Goal: Information Seeking & Learning: Learn about a topic

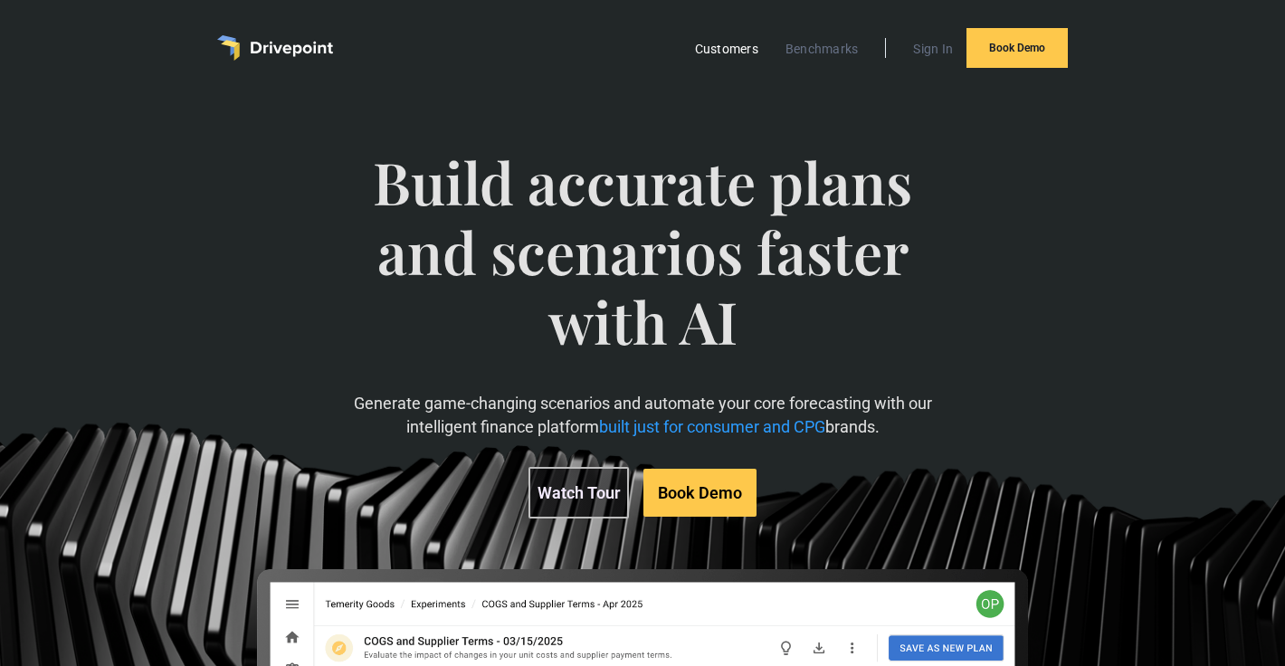
click at [733, 56] on link "Customers" at bounding box center [726, 49] width 81 height 24
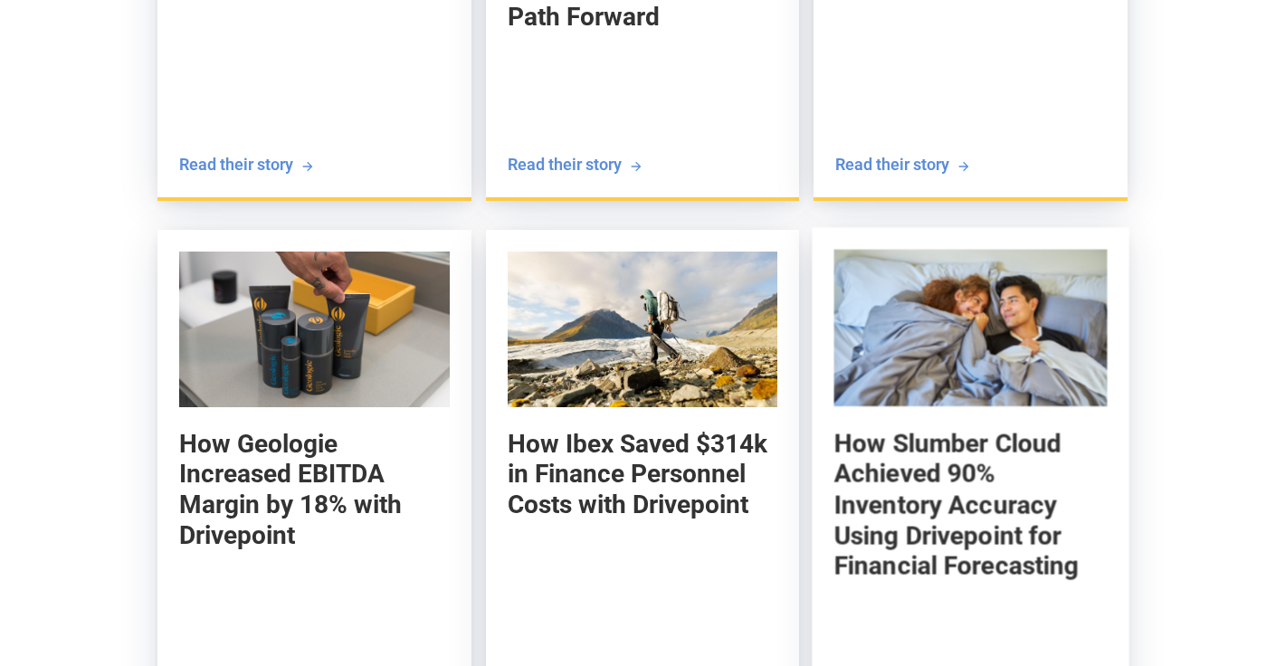
scroll to position [2316, 0]
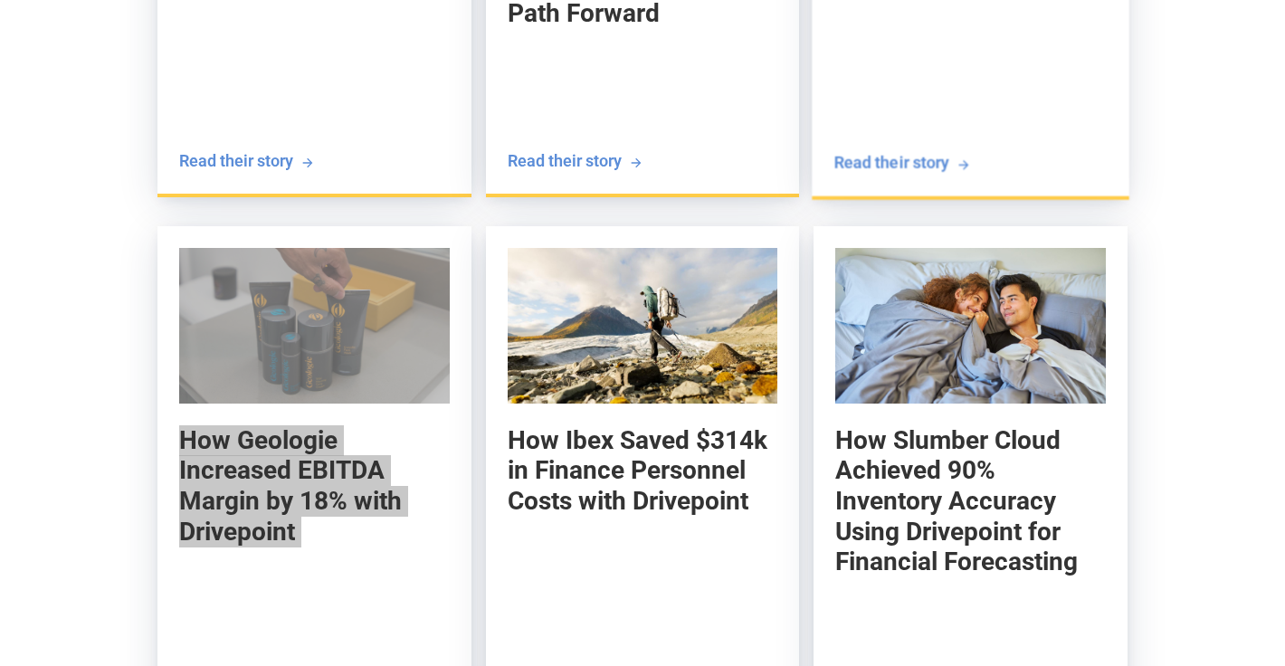
drag, startPoint x: 329, startPoint y: 494, endPoint x: 941, endPoint y: 1, distance: 786.5
click at [0, 0] on div "How VKTRY Increased its 30-day Retention by 10% with Drivepoint Kevin Radziewic…" at bounding box center [642, 504] width 1285 height 1612
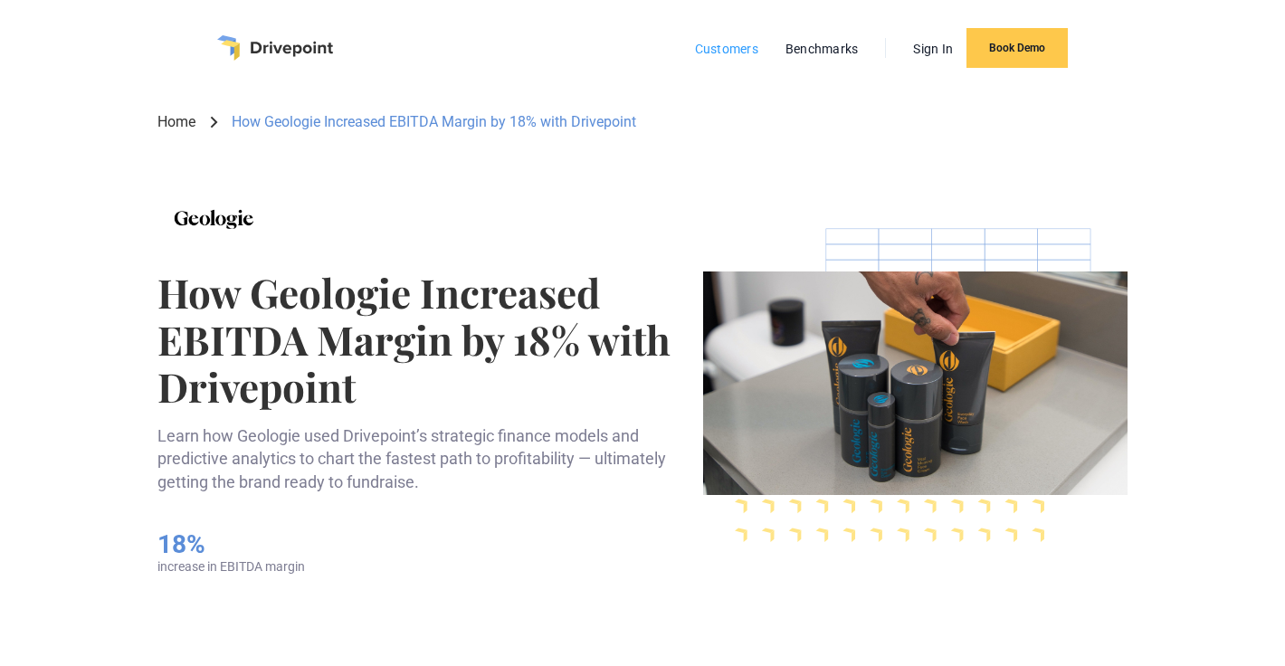
click at [714, 59] on link "Customers" at bounding box center [726, 49] width 81 height 24
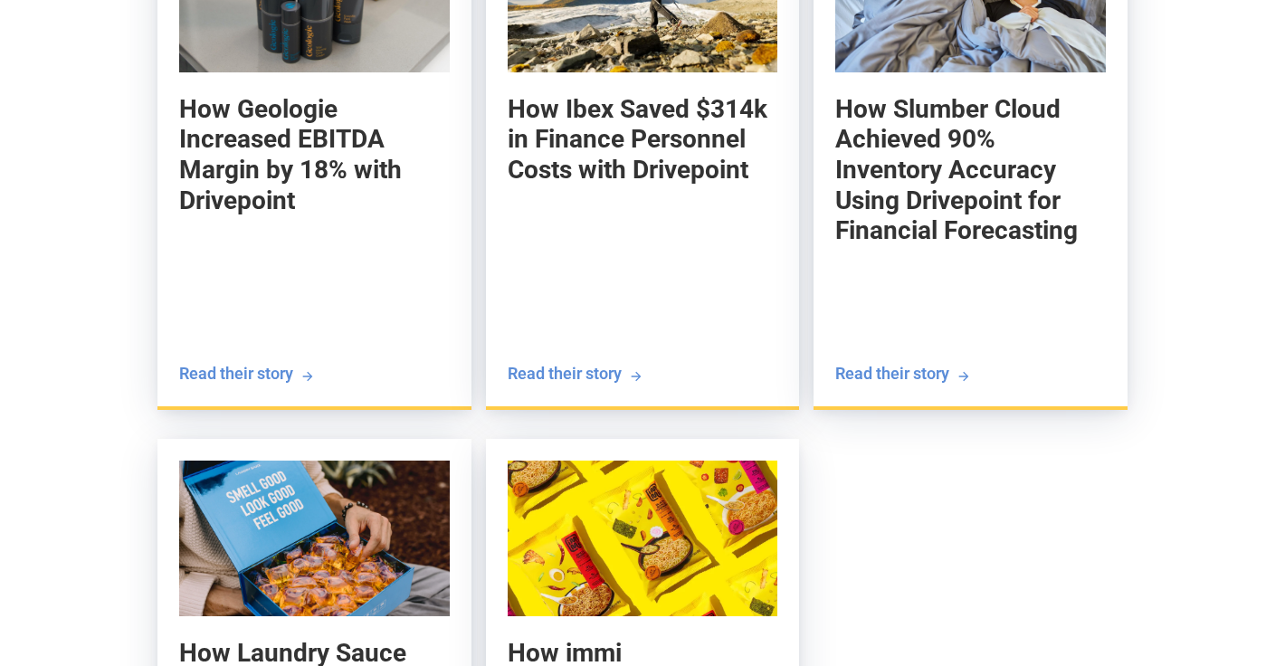
scroll to position [2935, 0]
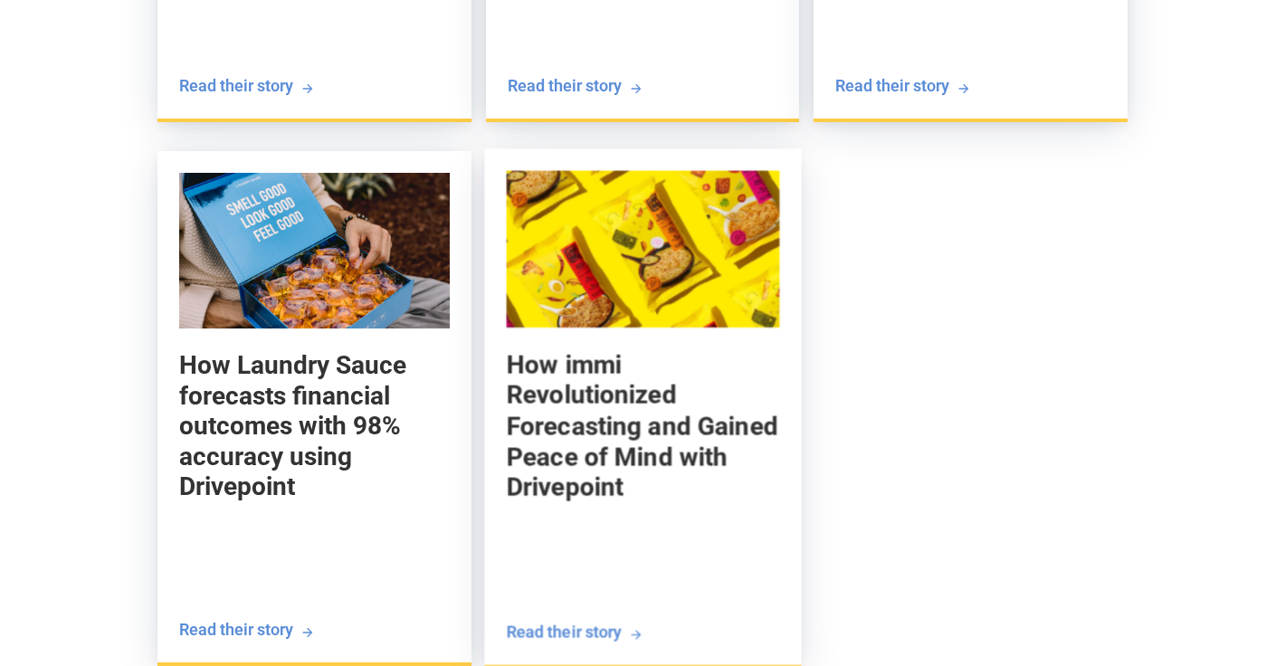
click at [626, 389] on h5 "How immi Revolutionized Forecasting and Gained Peace of Mind with Drivepoint" at bounding box center [642, 426] width 273 height 154
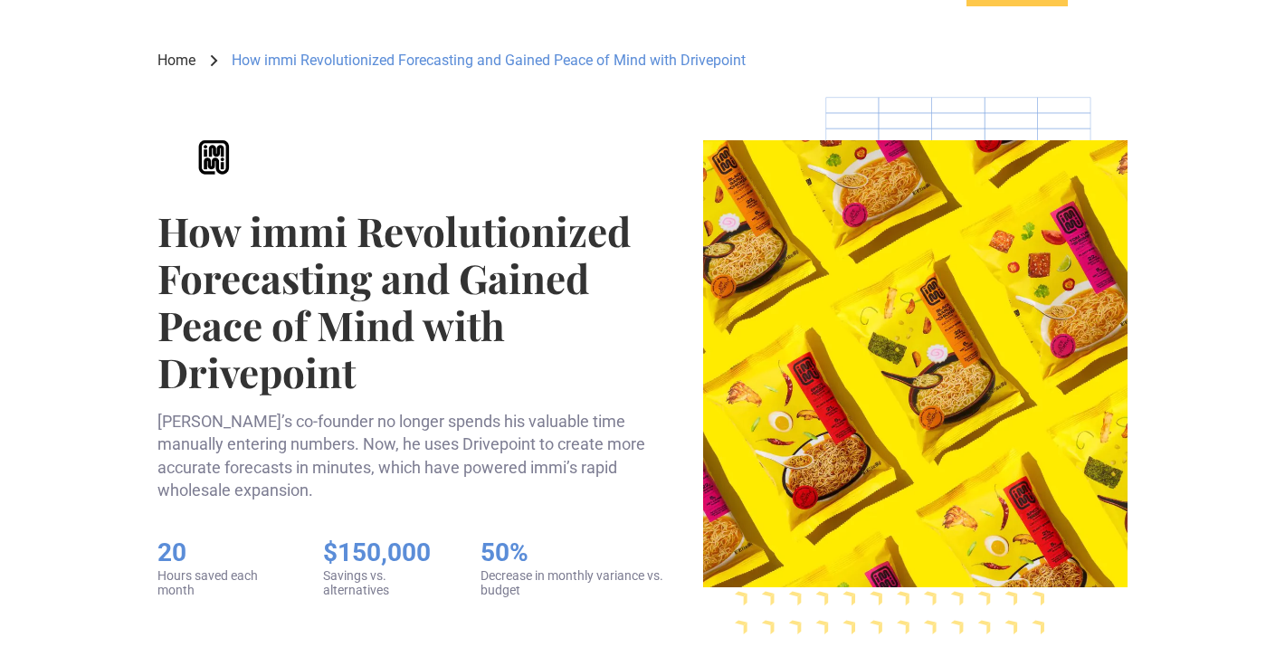
scroll to position [66, 0]
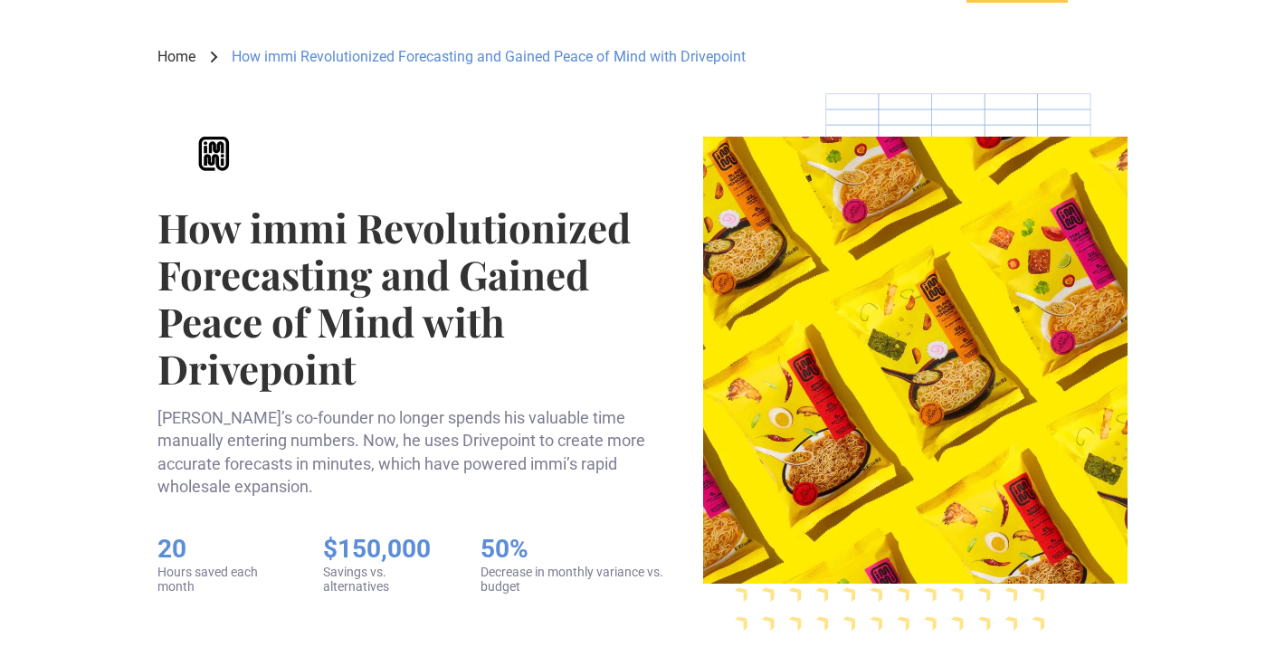
click at [192, 58] on link "Home" at bounding box center [176, 57] width 38 height 20
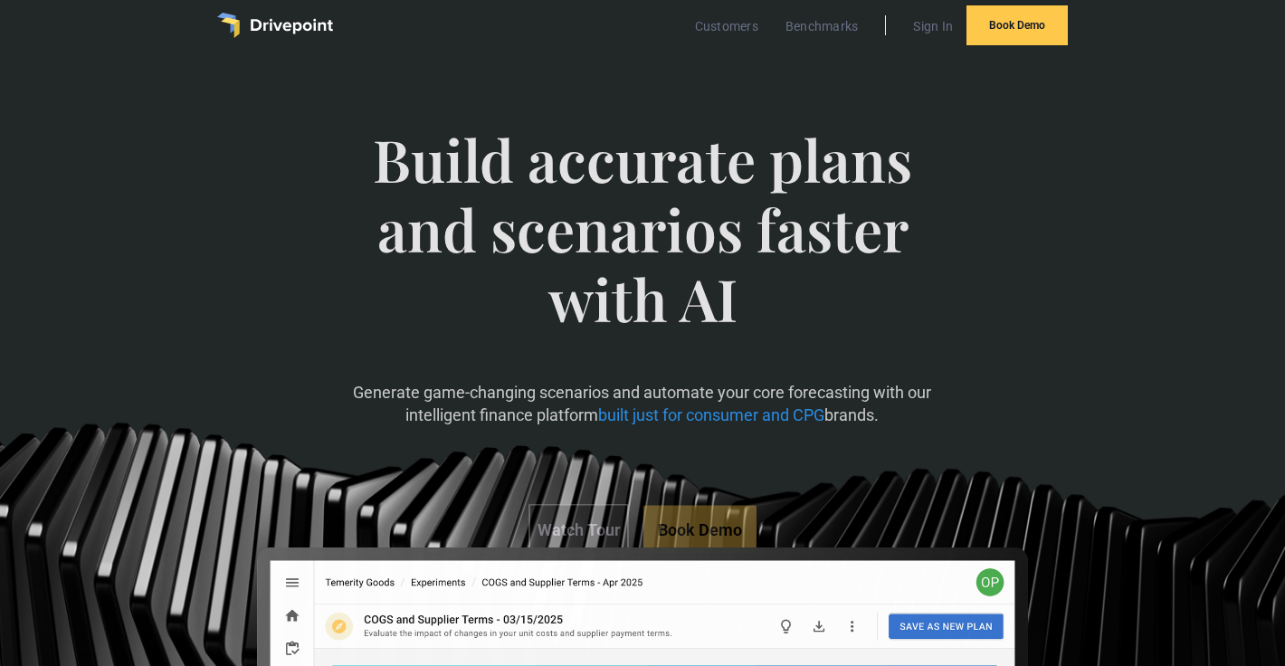
scroll to position [28, 0]
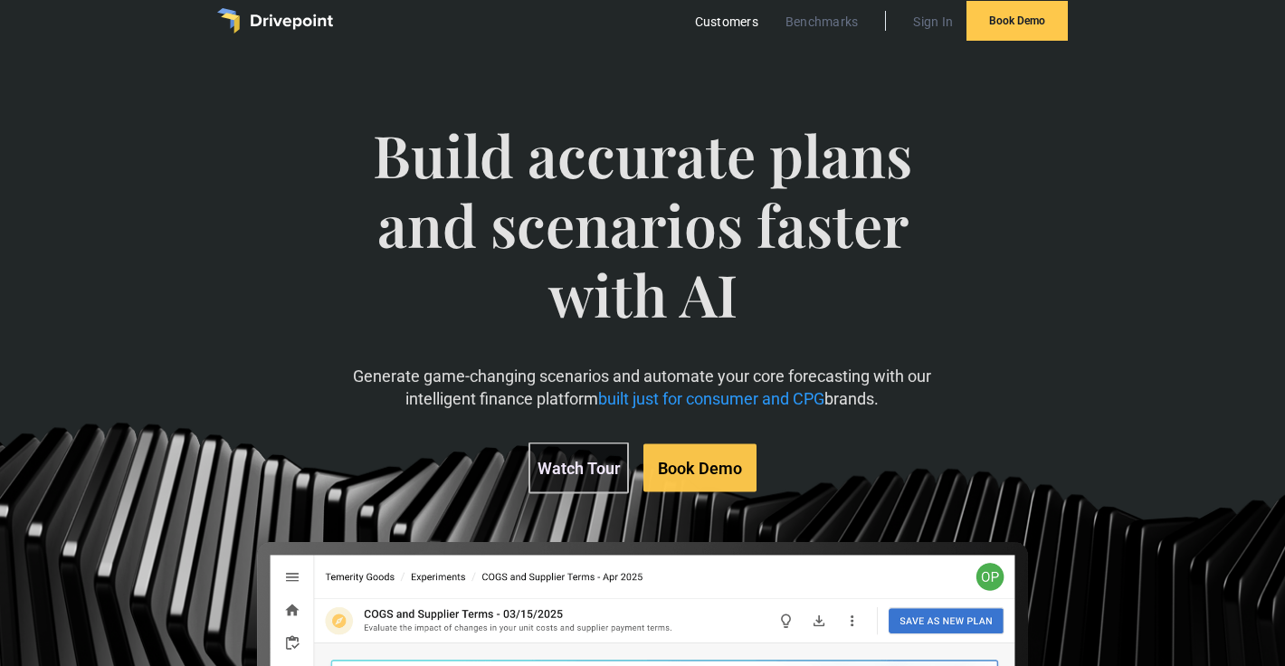
click at [725, 24] on link "Customers" at bounding box center [726, 22] width 81 height 24
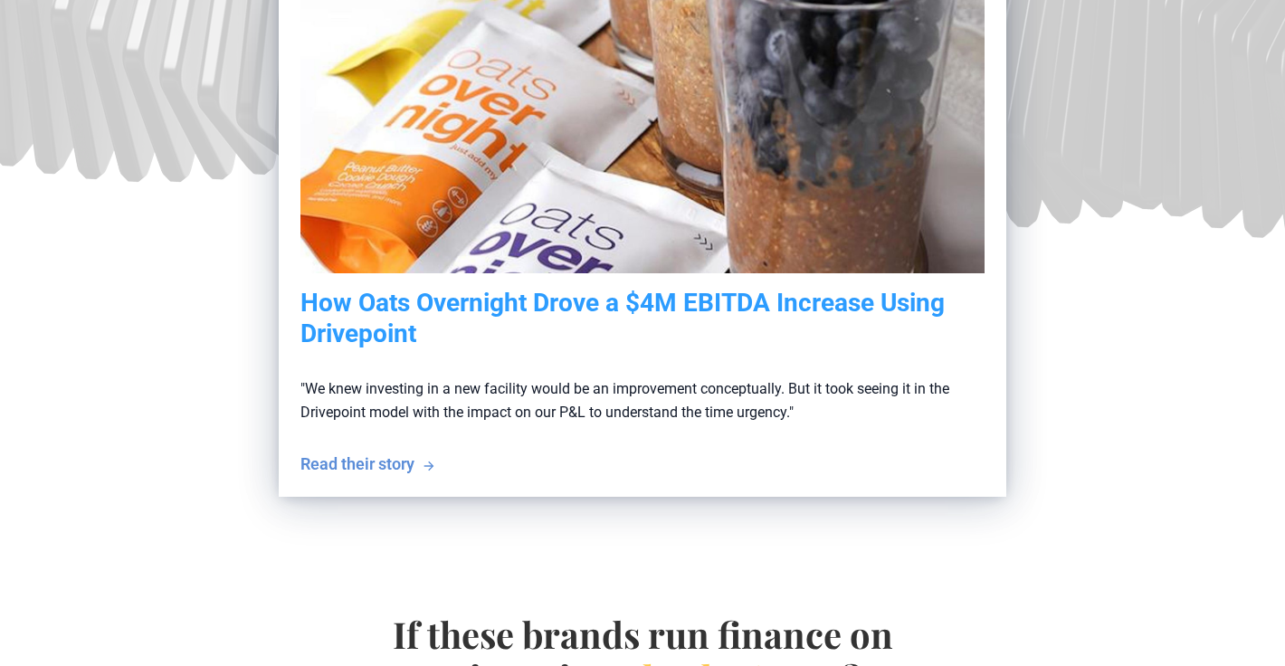
scroll to position [109, 0]
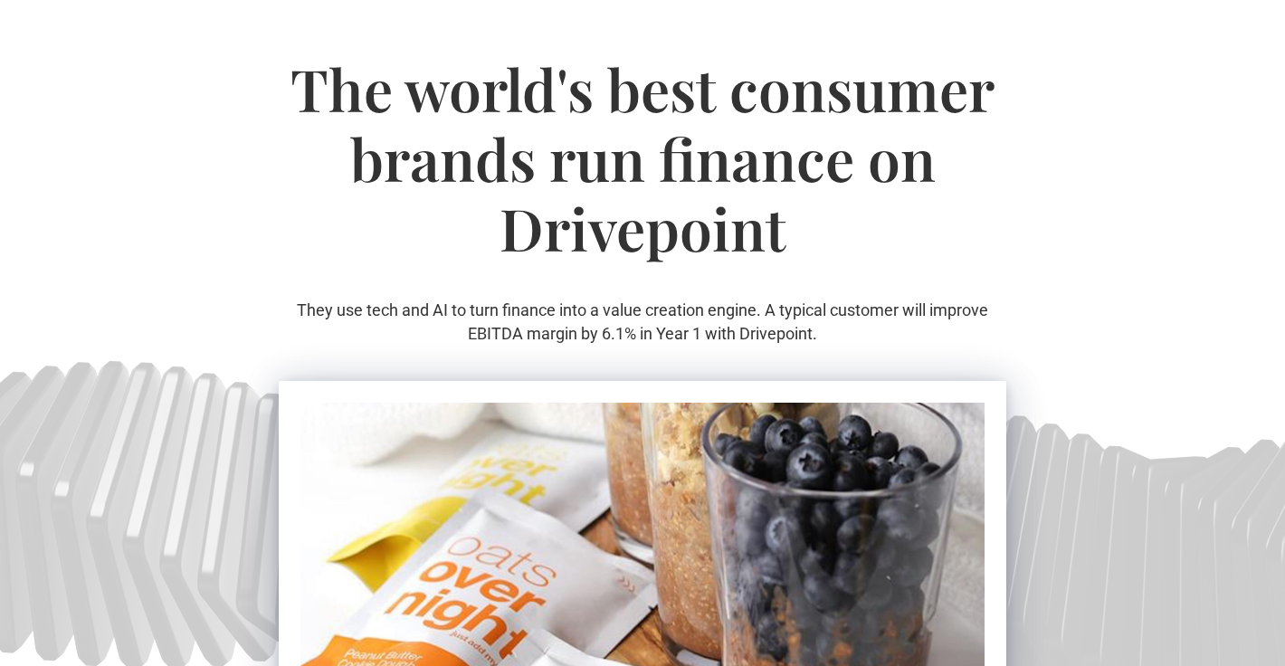
click at [628, 279] on h1 "The world's best consumer brands run finance on Drivepoint" at bounding box center [643, 176] width 728 height 244
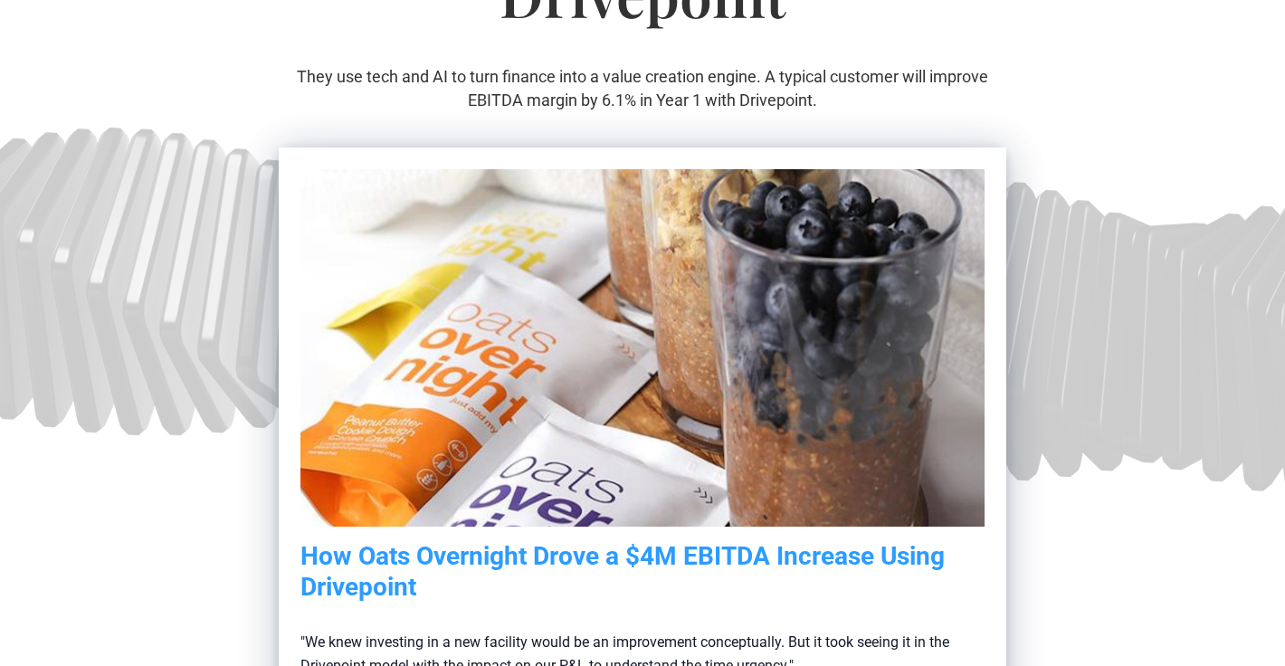
scroll to position [529, 0]
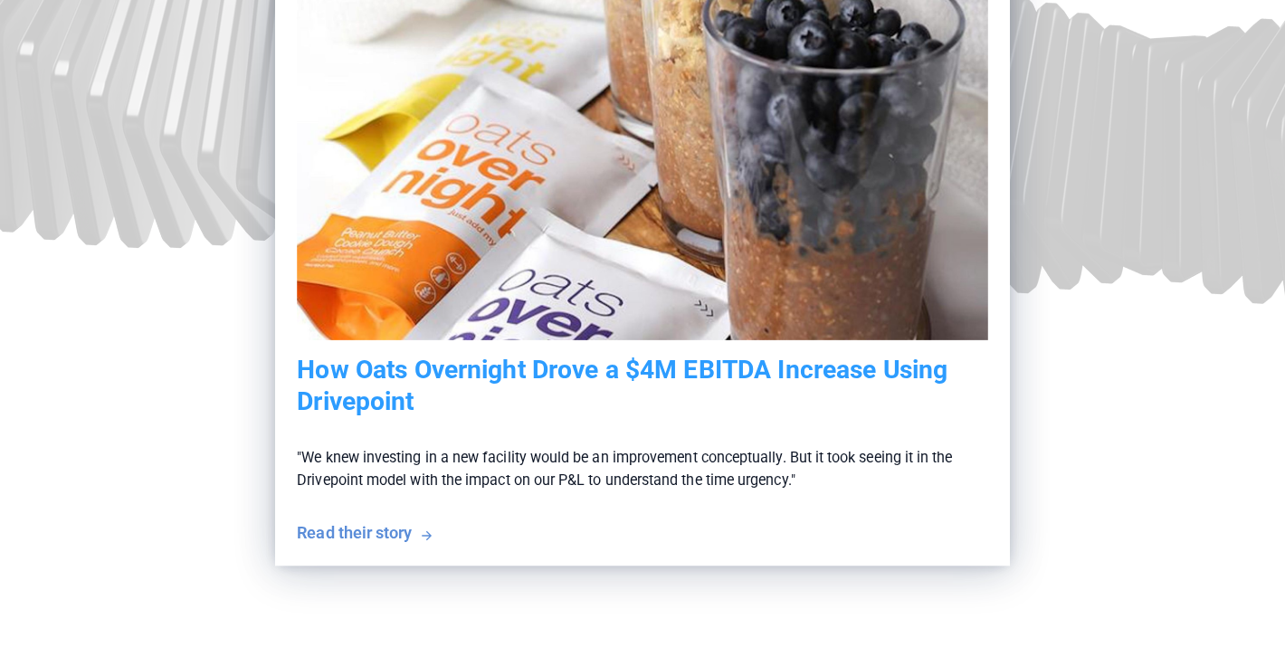
click at [500, 377] on h5 "How Oats Overnight Drove a $4M EBITDA Increase Using Drivepoint" at bounding box center [642, 386] width 691 height 62
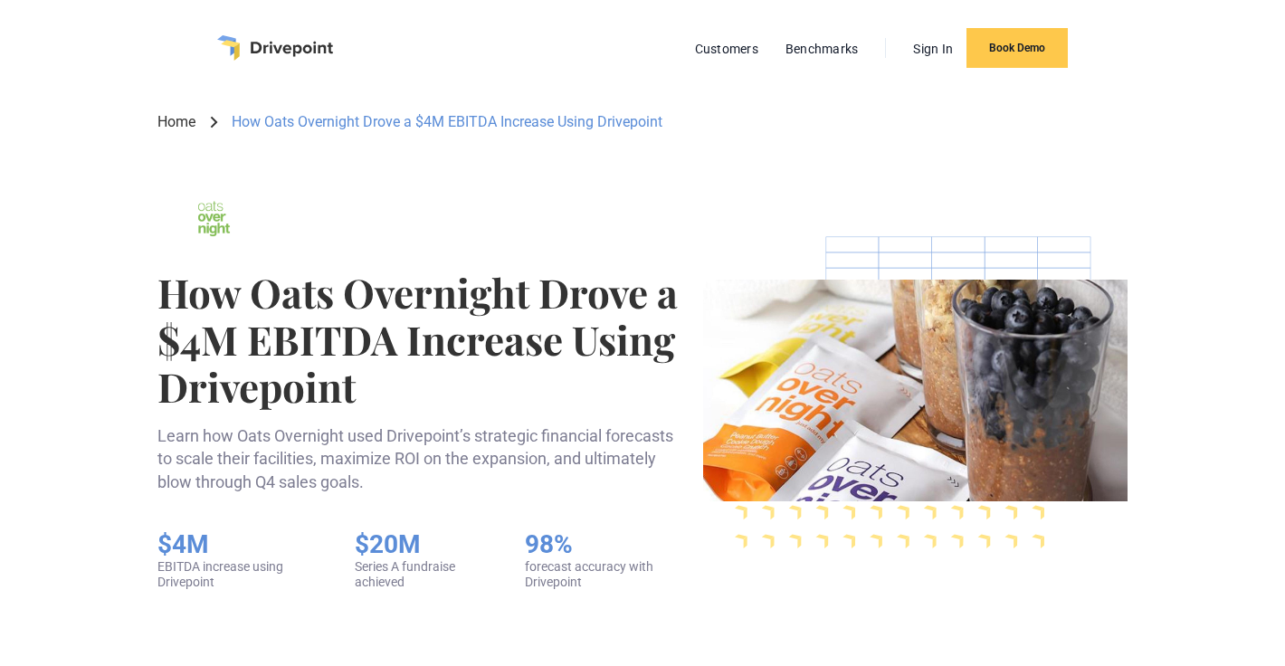
click at [194, 125] on link "Home" at bounding box center [176, 122] width 38 height 20
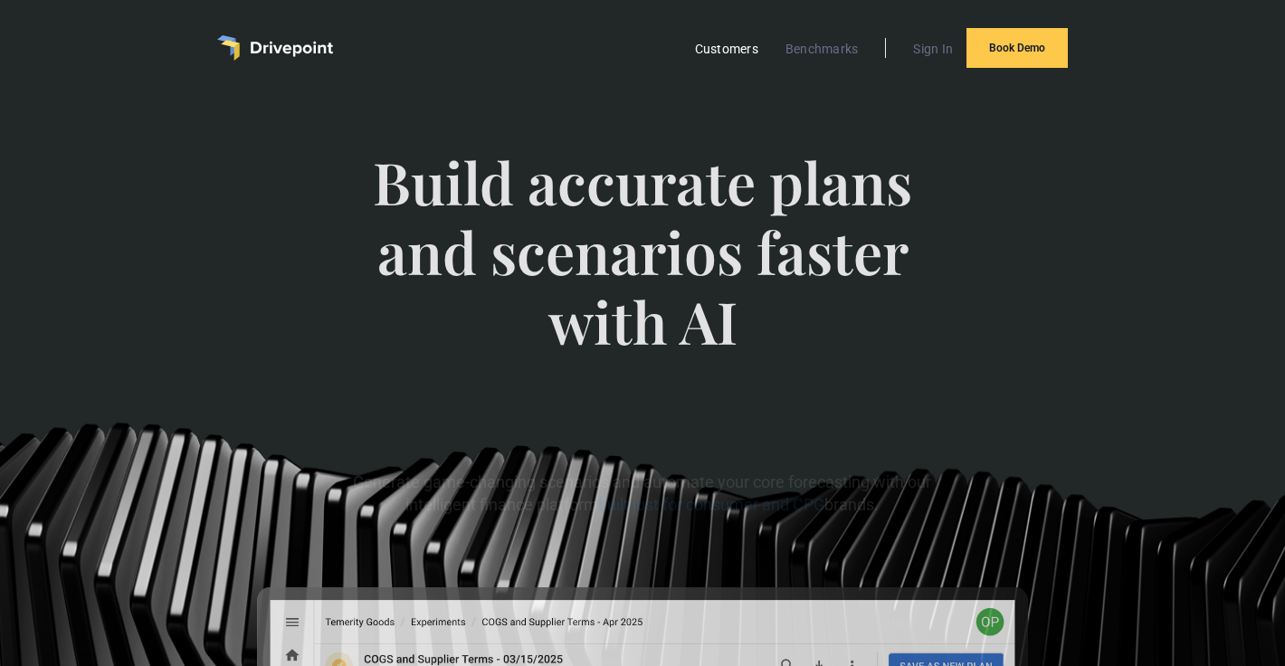
click at [735, 45] on link "Customers" at bounding box center [726, 49] width 81 height 24
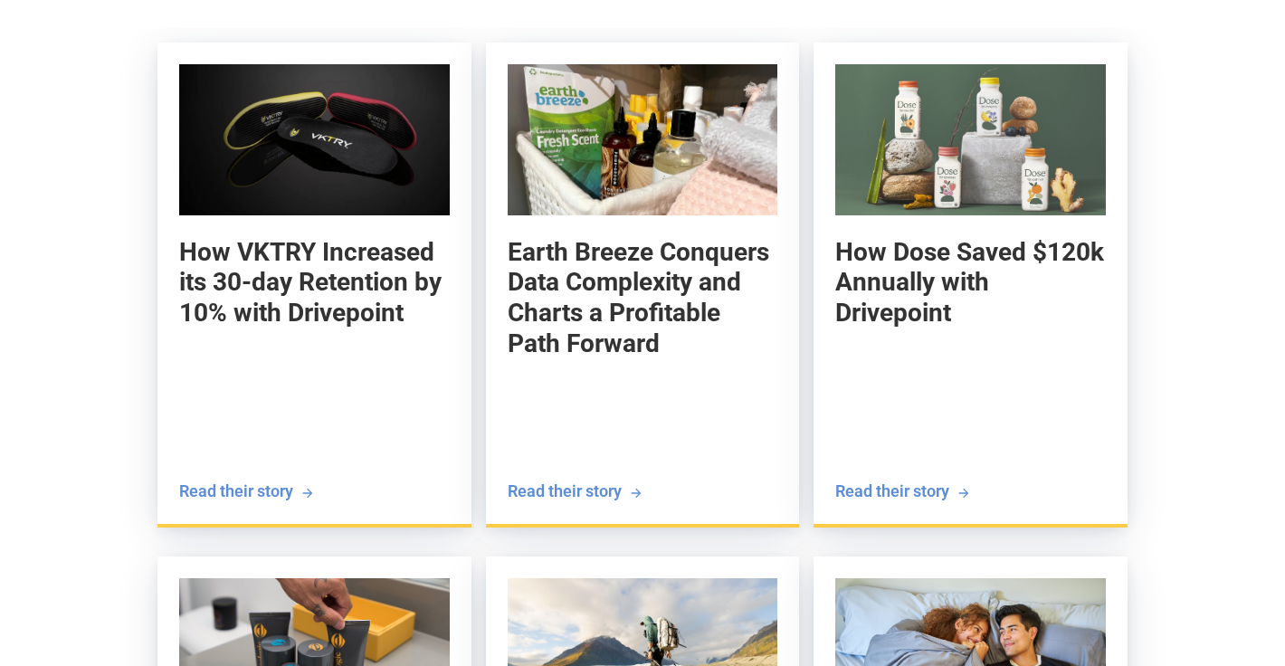
scroll to position [2906, 0]
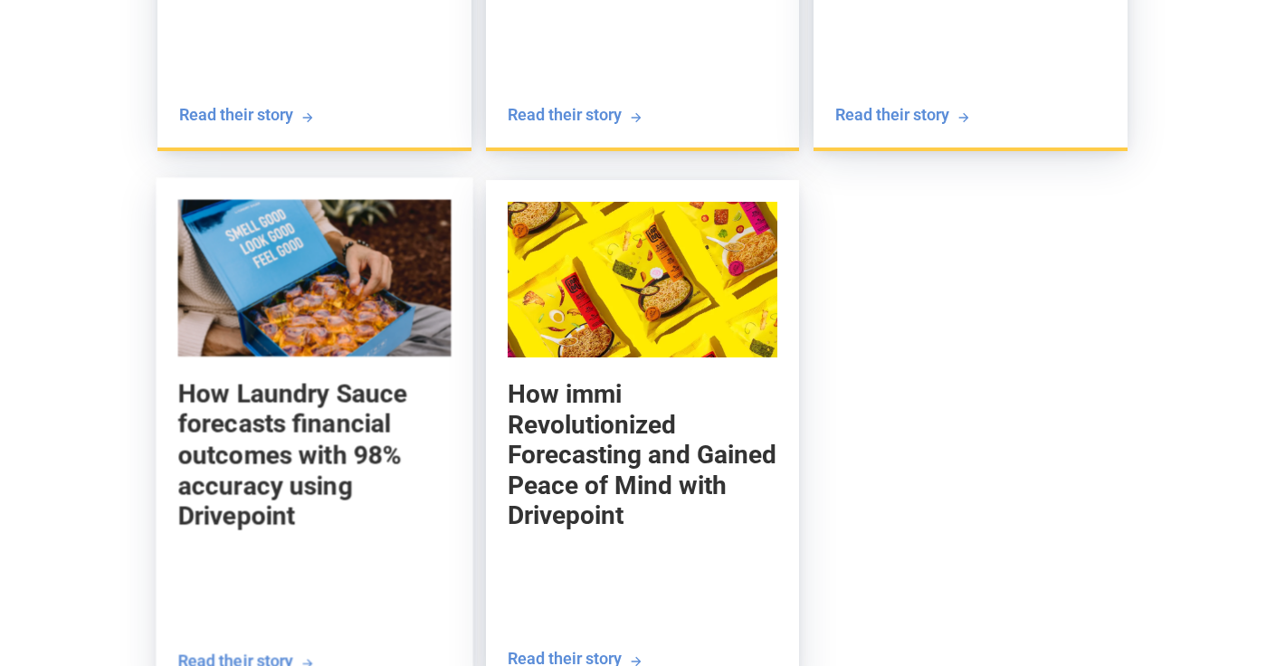
click at [389, 372] on link "How Laundry Sauce forecasts financial outcomes with 98% accuracy using Drivepoi…" at bounding box center [314, 437] width 317 height 520
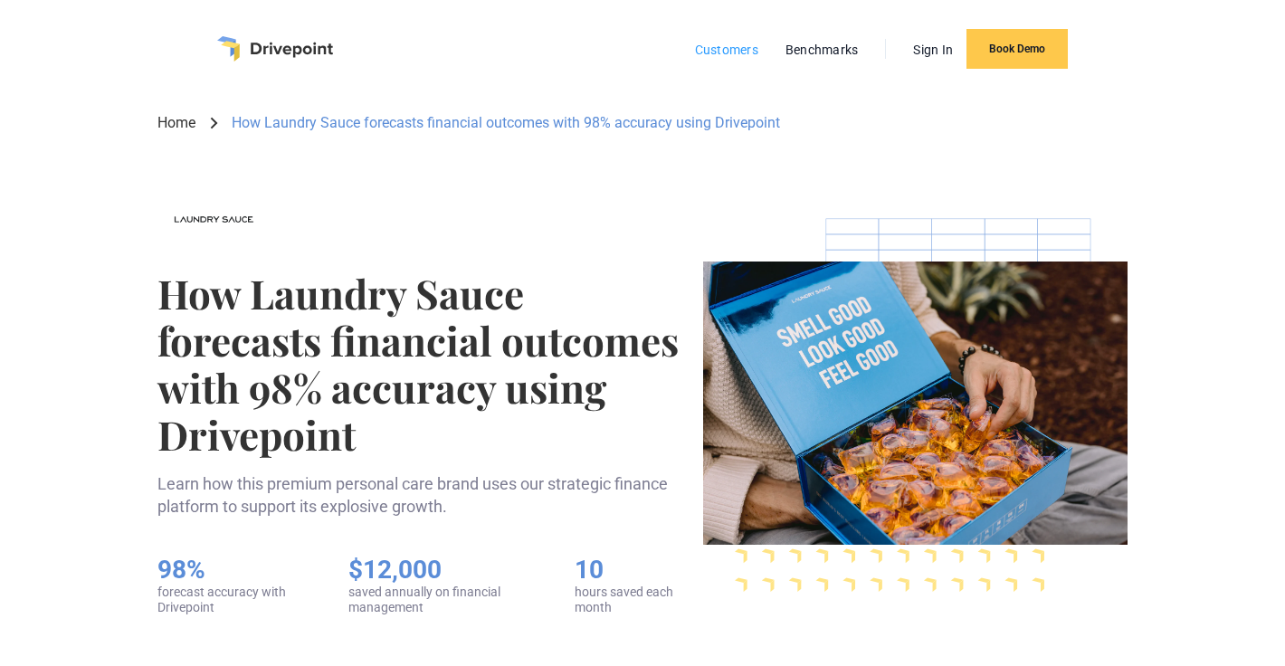
click at [713, 50] on link "Customers" at bounding box center [726, 50] width 81 height 24
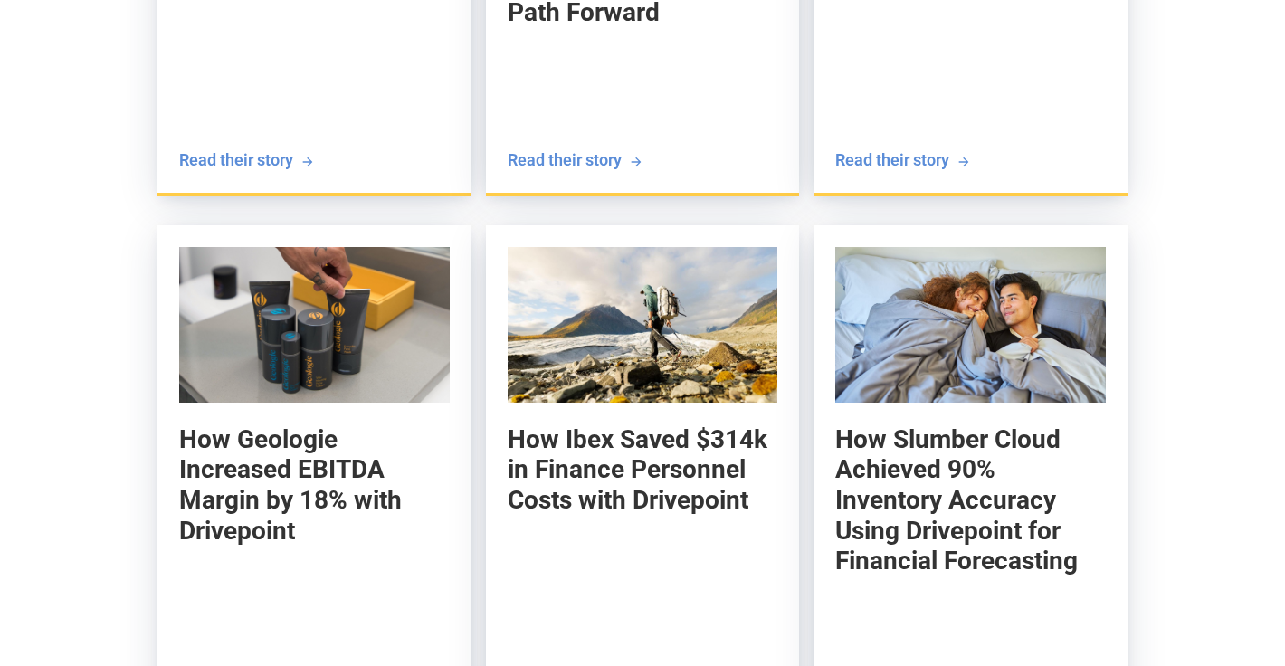
scroll to position [2388, 0]
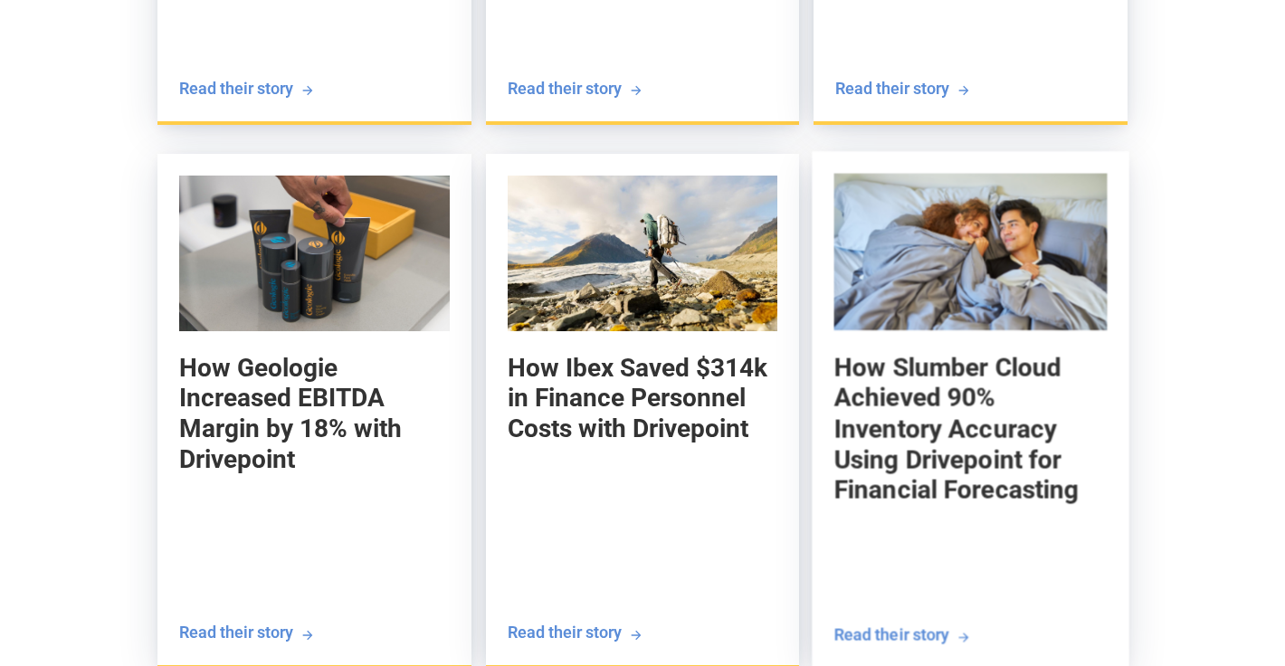
click at [899, 352] on h5 "How Slumber Cloud Achieved 90% Inventory Accuracy Using Drivepoint for Financia…" at bounding box center [970, 429] width 273 height 154
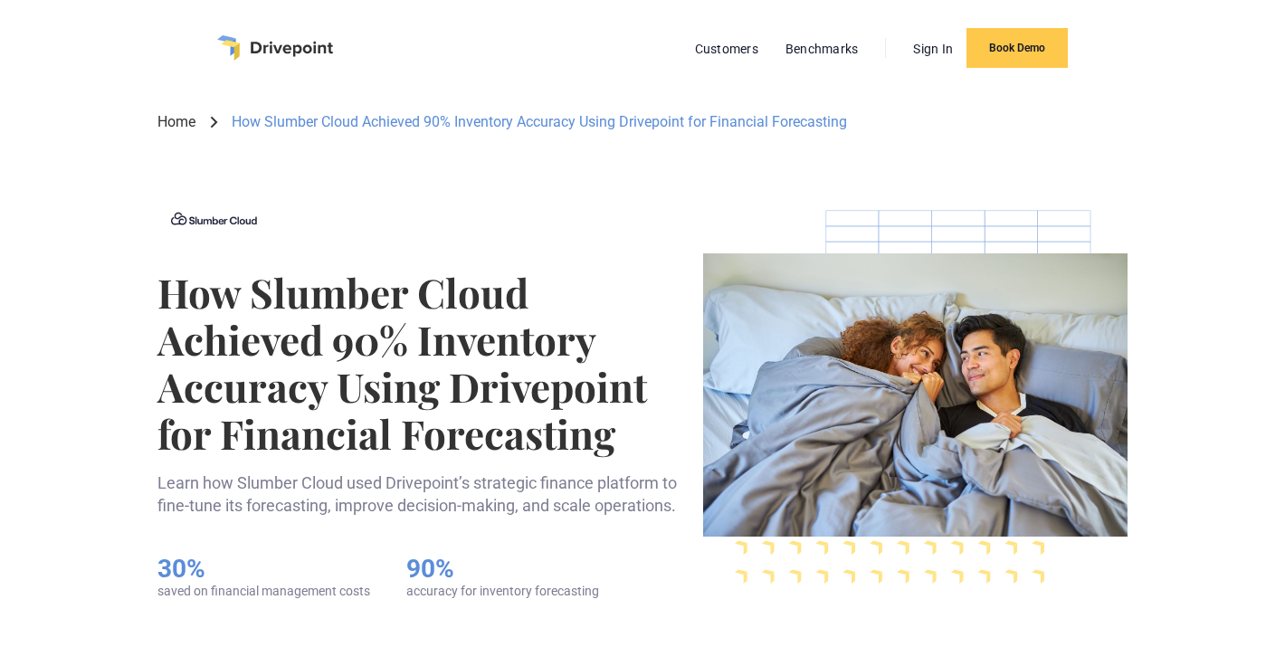
scroll to position [1, 0]
